Goal: Task Accomplishment & Management: Manage account settings

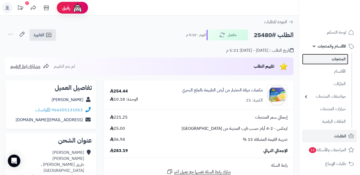
click at [313, 59] on link "المنتجات" at bounding box center [325, 59] width 46 height 11
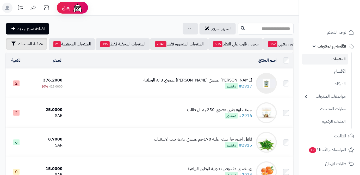
scroll to position [0, -55]
click at [31, 46] on span "تصفية المنتجات" at bounding box center [30, 44] width 25 height 6
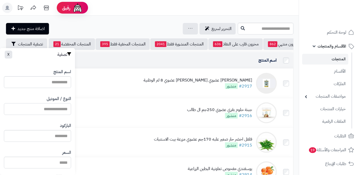
paste input "**********"
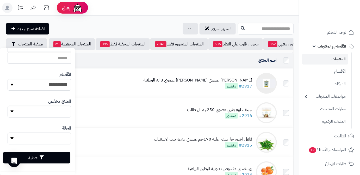
scroll to position [144, 0]
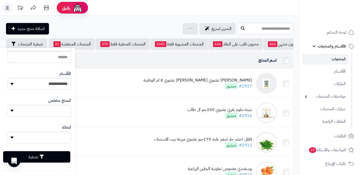
type input "**********"
click at [55, 157] on button "تصفية" at bounding box center [36, 156] width 67 height 11
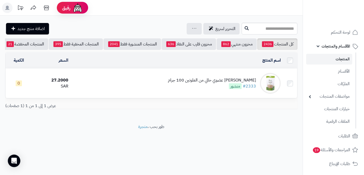
click at [219, 82] on div "[PERSON_NAME] عضوي خالي من الغلوتين 100 جرام" at bounding box center [212, 80] width 88 height 6
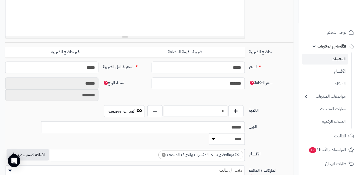
scroll to position [237, 0]
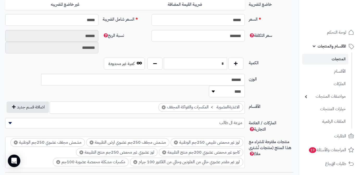
click at [220, 65] on input "*" at bounding box center [195, 64] width 63 height 12
type input "*"
click at [236, 53] on div "سعر التكلفة ******* نسبة الربح ****** ********" at bounding box center [149, 44] width 293 height 28
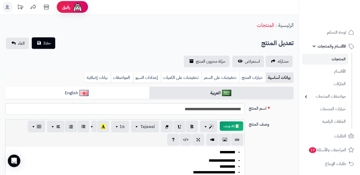
scroll to position [0, 0]
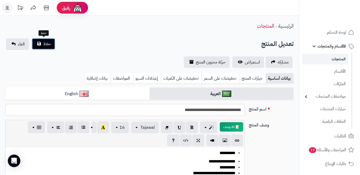
click at [50, 42] on span "حفظ" at bounding box center [47, 44] width 8 height 6
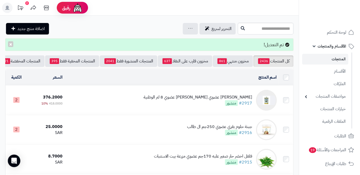
scroll to position [0, -55]
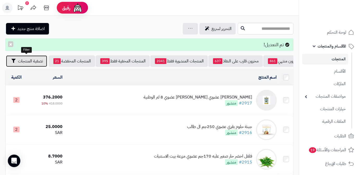
drag, startPoint x: 24, startPoint y: 60, endPoint x: 25, endPoint y: 65, distance: 4.7
click at [25, 60] on span "تصفية المنتجات" at bounding box center [30, 61] width 25 height 6
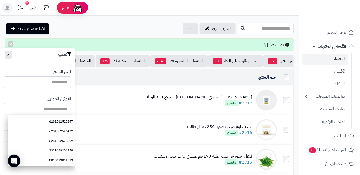
paste input "**********"
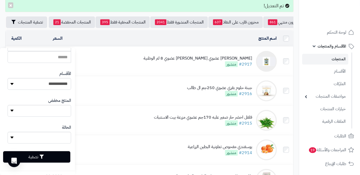
scroll to position [71, 0]
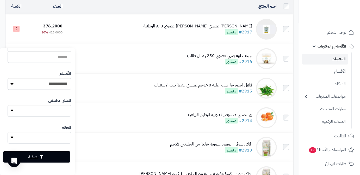
type input "**********"
click at [51, 155] on button "تصفية" at bounding box center [36, 156] width 67 height 11
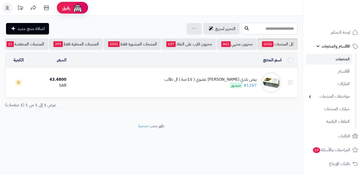
click at [222, 81] on div "بيض بلدي [PERSON_NAME] عضوي ( 15حبة ) ال طالب" at bounding box center [210, 79] width 92 height 6
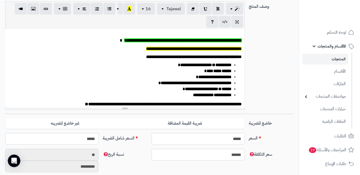
scroll to position [213, 0]
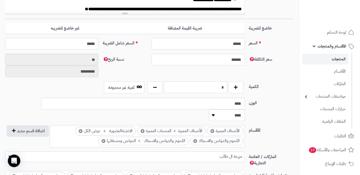
click at [216, 88] on input "*" at bounding box center [195, 87] width 63 height 12
type input "**"
click at [217, 75] on div "سعر التكلفة ****** نسبة الربح ** *********" at bounding box center [149, 68] width 293 height 28
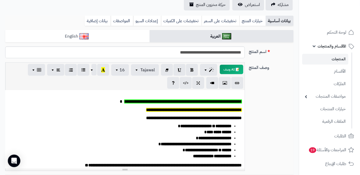
scroll to position [0, 0]
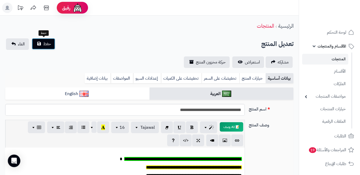
click at [44, 43] on span "حفظ" at bounding box center [47, 44] width 8 height 6
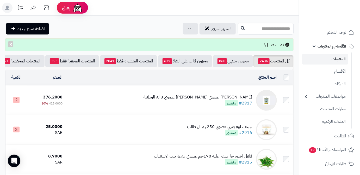
scroll to position [0, -55]
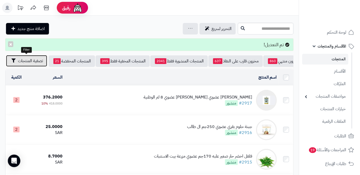
click at [24, 61] on span "تصفية المنتجات" at bounding box center [30, 61] width 25 height 6
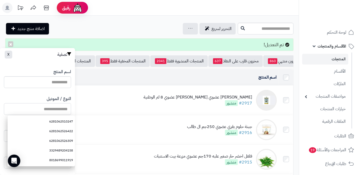
paste input "**********"
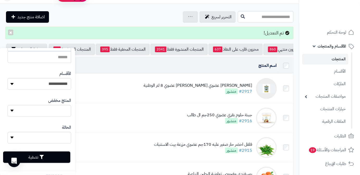
scroll to position [95, 0]
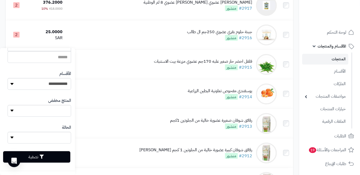
type input "**********"
click at [53, 159] on button "تصفية" at bounding box center [36, 156] width 67 height 11
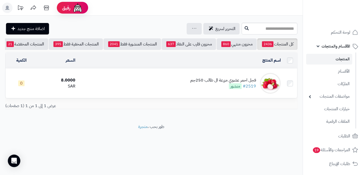
click at [122, 92] on td "فجل احمر عضوي مزرعة ال طالب 250جم #2519 منشور" at bounding box center [179, 83] width 205 height 29
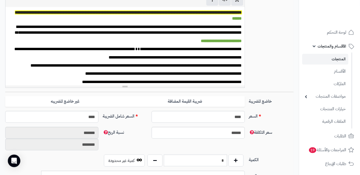
scroll to position [166, 0]
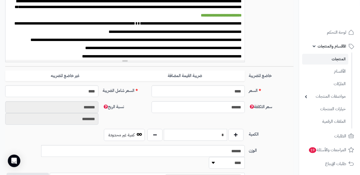
click at [215, 133] on input "*" at bounding box center [195, 135] width 63 height 12
type input "*"
click at [225, 122] on div "سعر التكلفة ****** نسبة الربح ******* ********" at bounding box center [149, 115] width 293 height 28
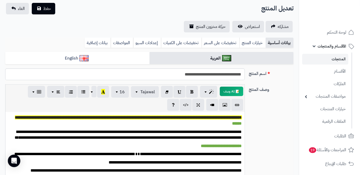
scroll to position [0, 0]
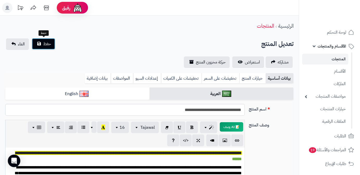
click at [47, 39] on button "حفظ" at bounding box center [43, 43] width 23 height 11
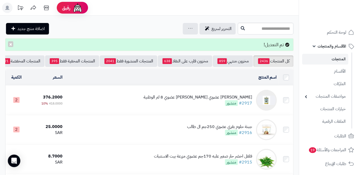
scroll to position [0, -55]
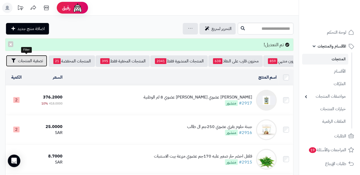
click at [30, 63] on span "تصفية المنتجات" at bounding box center [30, 61] width 25 height 6
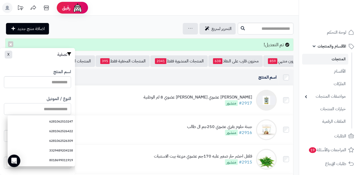
paste input "**********"
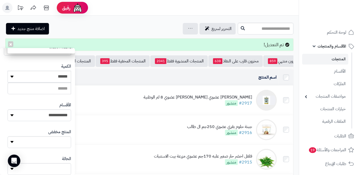
scroll to position [142, 0]
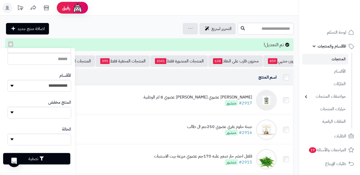
type input "**********"
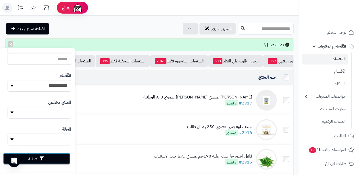
click at [55, 160] on button "تصفية" at bounding box center [36, 158] width 67 height 11
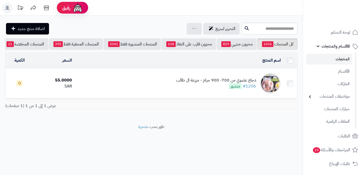
click at [209, 86] on div "دجاج عضوي من 700- 900 جرام - مزرعة ال طالب #1206 منشور" at bounding box center [216, 83] width 80 height 12
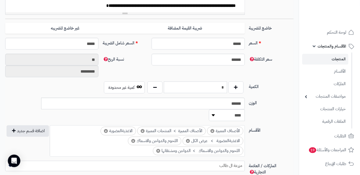
scroll to position [213, 0]
click at [223, 90] on input "*" at bounding box center [195, 87] width 63 height 12
type input "*"
click at [236, 75] on div "سعر التكلفة ****** نسبة الربح ** *********" at bounding box center [149, 68] width 293 height 28
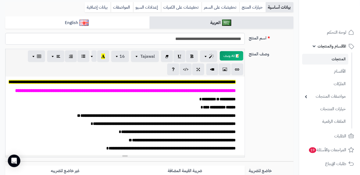
scroll to position [0, 0]
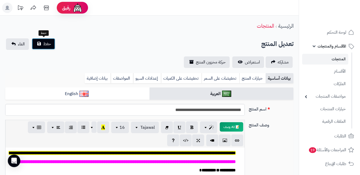
click at [53, 46] on button "حفظ" at bounding box center [43, 43] width 23 height 11
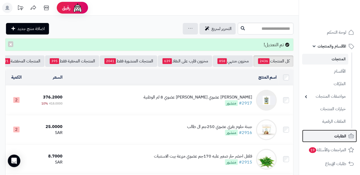
click at [322, 130] on link "الطلبات" at bounding box center [329, 135] width 55 height 13
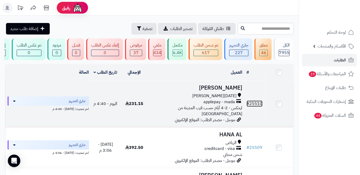
click at [255, 103] on link "# 25510" at bounding box center [255, 103] width 16 height 6
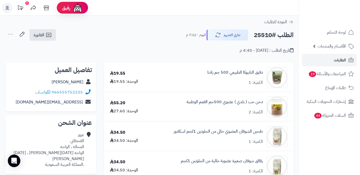
drag, startPoint x: 56, startPoint y: 83, endPoint x: 84, endPoint y: 83, distance: 28.4
click at [84, 83] on div "عزوز القحطاني" at bounding box center [50, 82] width 83 height 10
copy div "عزوز القحطاني"
drag, startPoint x: 52, startPoint y: 91, endPoint x: 84, endPoint y: 90, distance: 31.5
click at [84, 90] on div "966555752235 واتساب" at bounding box center [50, 92] width 83 height 10
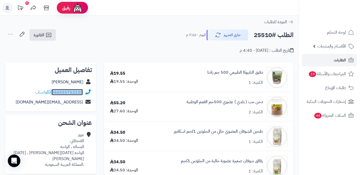
copy div "966555752235"
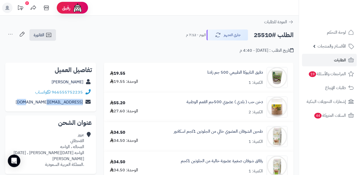
drag, startPoint x: 35, startPoint y: 102, endPoint x: 89, endPoint y: 101, distance: 54.5
click at [90, 101] on div "azwz46973@gmail.com" at bounding box center [50, 102] width 83 height 10
copy div "azwz46973@gmail.com"
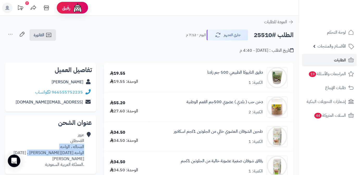
drag, startPoint x: 41, startPoint y: 153, endPoint x: 85, endPoint y: 145, distance: 44.4
click at [85, 145] on div "عزوز القحطاني المحاله ، الواحه الواحه خميس مشيط ، خميس مشيط .المملكة العربية ال…" at bounding box center [50, 149] width 83 height 40
copy div "المحاله ، الواحه الواحه خميس مشيط ، خميس مشيط"
click at [261, 34] on h2 "الطلب #25510" at bounding box center [274, 35] width 40 height 11
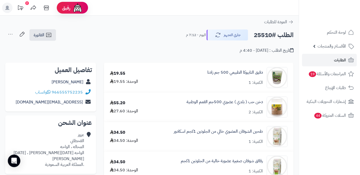
copy h2 "25510"
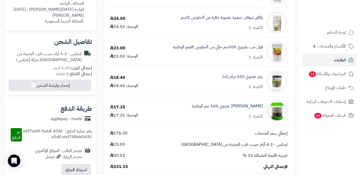
scroll to position [189, 0]
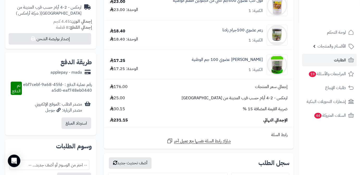
click at [118, 120] on span "231.15" at bounding box center [119, 120] width 18 height 6
copy span "231.15"
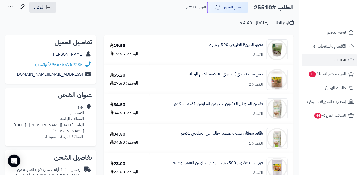
scroll to position [0, 0]
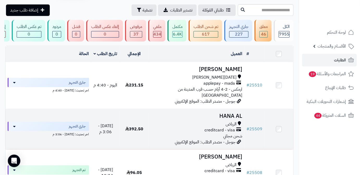
scroll to position [23, 0]
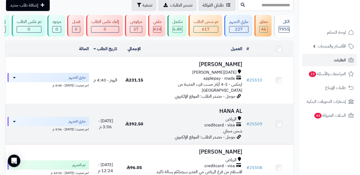
click at [238, 108] on h3 "HANA AL" at bounding box center [197, 111] width 92 height 6
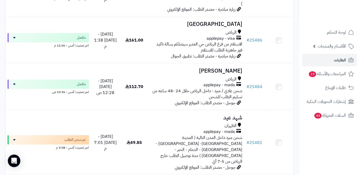
scroll to position [1089, 0]
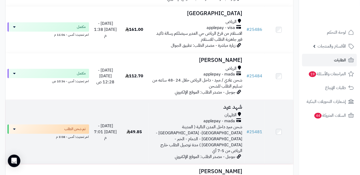
click at [233, 104] on h3 "شهد عيد" at bounding box center [197, 107] width 92 height 6
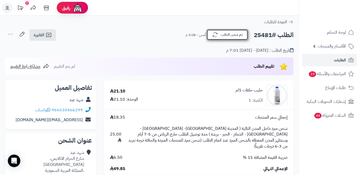
click at [241, 34] on button "تم شحن الطلب" at bounding box center [228, 34] width 42 height 11
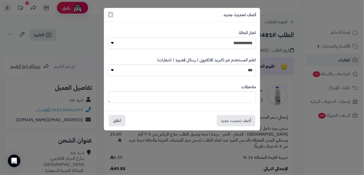
click at [241, 40] on select "**********" at bounding box center [182, 43] width 148 height 12
select select "*"
click at [108, 37] on select "**********" at bounding box center [182, 43] width 148 height 12
paste textarea "**********"
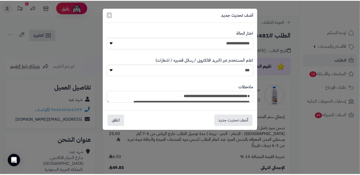
scroll to position [56, 0]
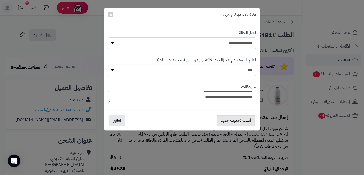
type textarea "**********"
click at [235, 120] on button "أضف تحديث جديد" at bounding box center [236, 119] width 39 height 11
